Goal: Task Accomplishment & Management: Manage account settings

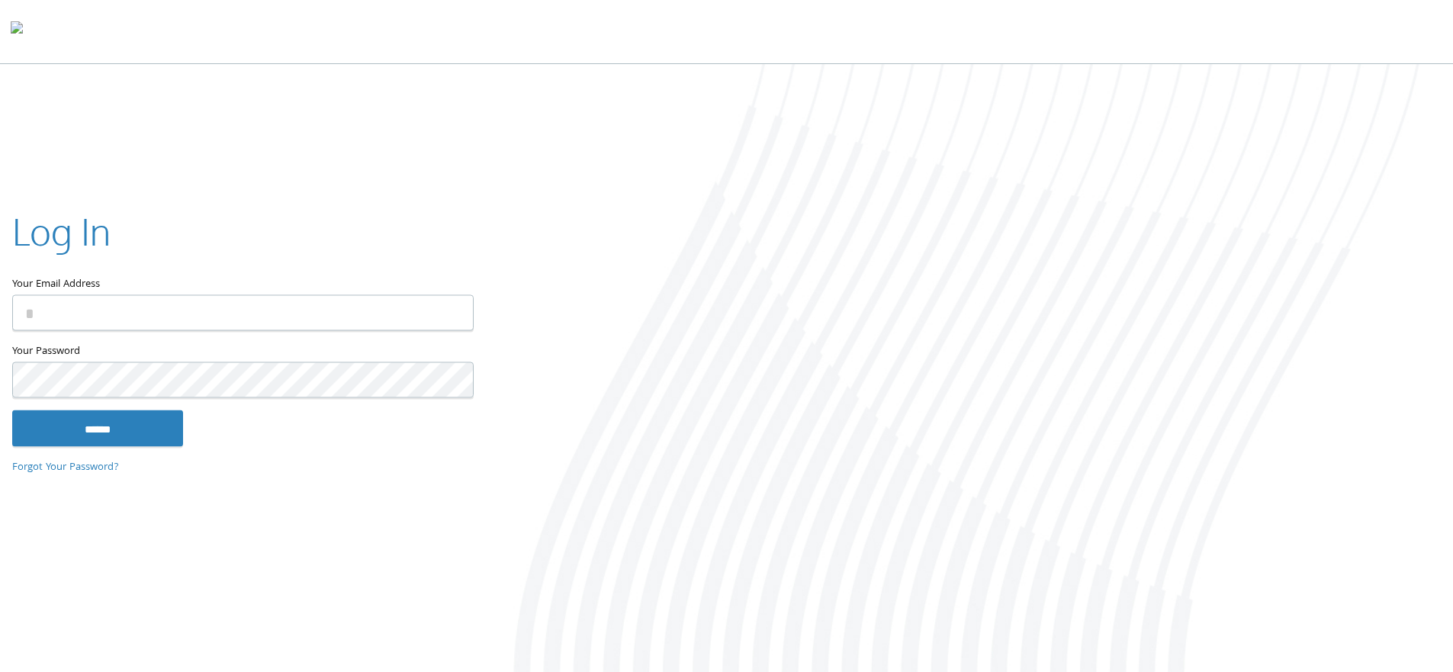
type input "**********"
click at [173, 313] on input "Your Email Address" at bounding box center [243, 313] width 462 height 36
type input "**********"
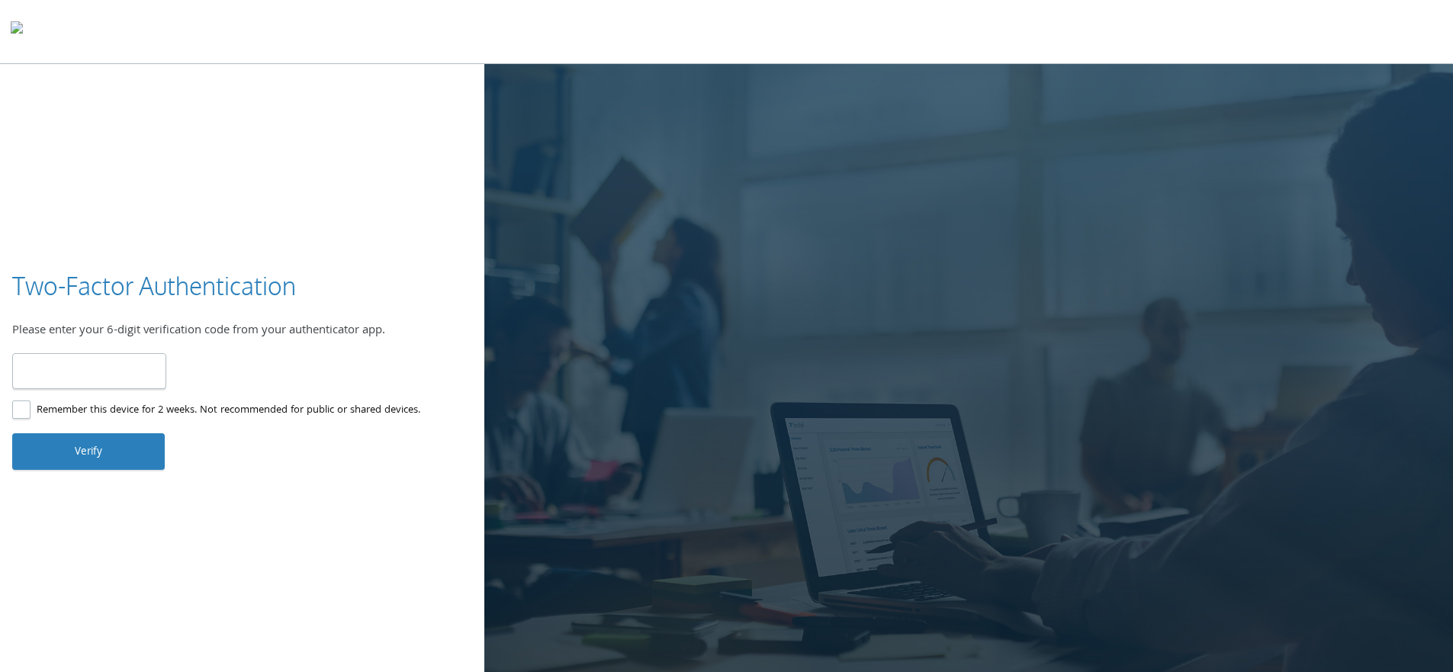
type input "******"
